Goal: Task Accomplishment & Management: Manage account settings

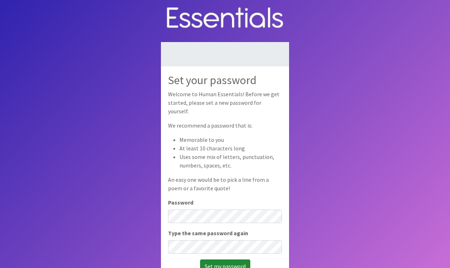
click at [221, 263] on input "Set my password" at bounding box center [225, 266] width 50 height 14
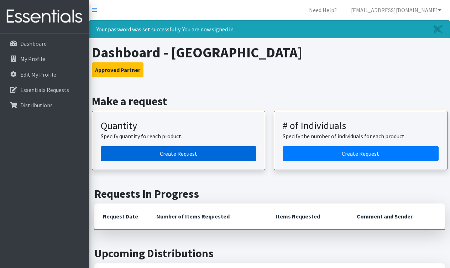
click at [165, 154] on link "Create Request" at bounding box center [179, 153] width 156 height 15
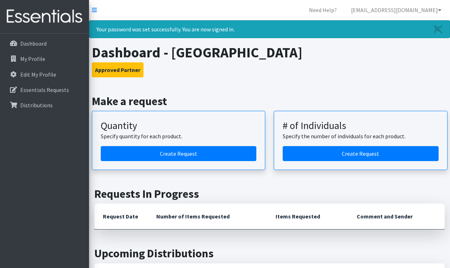
click at [41, 57] on p "My Profile" at bounding box center [32, 58] width 25 height 7
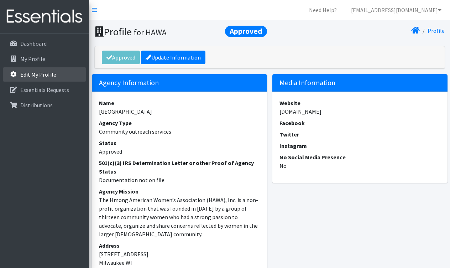
click at [48, 74] on p "Edit My Profile" at bounding box center [38, 74] width 36 height 7
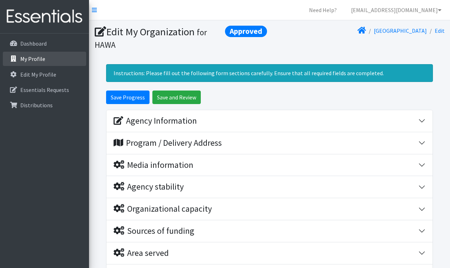
click at [42, 61] on p "My Profile" at bounding box center [32, 58] width 25 height 7
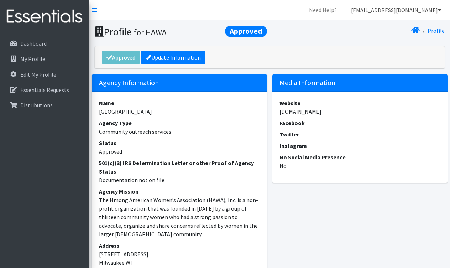
click at [434, 11] on link "[EMAIL_ADDRESS][DOMAIN_NAME]" at bounding box center [397, 10] width 102 height 14
click at [439, 11] on icon at bounding box center [440, 10] width 4 height 6
click at [435, 11] on link "[EMAIL_ADDRESS][DOMAIN_NAME]" at bounding box center [397, 10] width 102 height 14
click at [435, 31] on link "Profile" at bounding box center [436, 30] width 17 height 7
click at [40, 41] on p "Dashboard" at bounding box center [33, 43] width 26 height 7
